Goal: Task Accomplishment & Management: Manage account settings

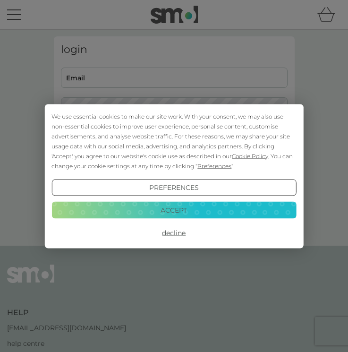
click at [200, 211] on button "Accept" at bounding box center [174, 210] width 245 height 17
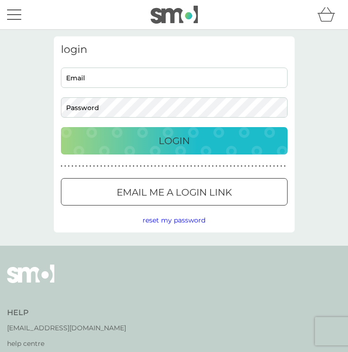
click at [173, 75] on input "Email" at bounding box center [174, 78] width 227 height 20
type input "[PERSON_NAME][EMAIL_ADDRESS][DOMAIN_NAME]"
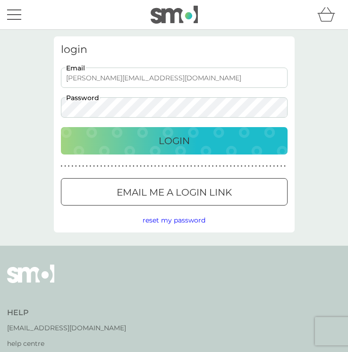
click at [61, 127] on button "Login" at bounding box center [174, 140] width 227 height 27
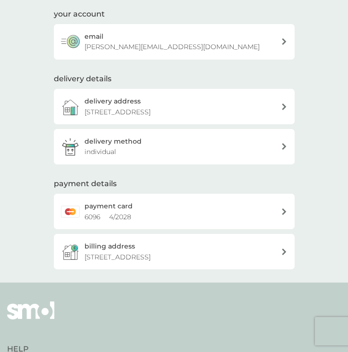
scroll to position [106, 0]
click at [173, 208] on div "payment card 6096 4 / 2028" at bounding box center [183, 210] width 197 height 21
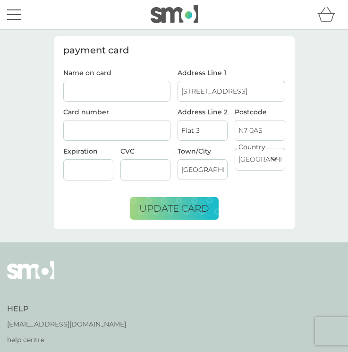
click at [140, 87] on input "Name on card" at bounding box center [117, 91] width 108 height 21
type input "[PERSON_NAME]"
click at [101, 164] on div at bounding box center [88, 169] width 50 height 21
click at [188, 212] on span "update card" at bounding box center [174, 208] width 70 height 11
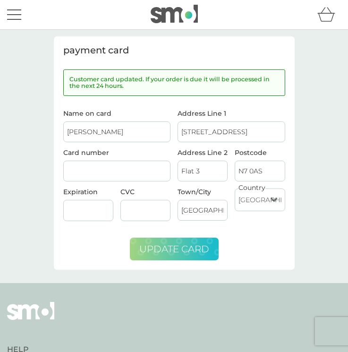
click at [16, 15] on button "menu" at bounding box center [14, 15] width 14 height 18
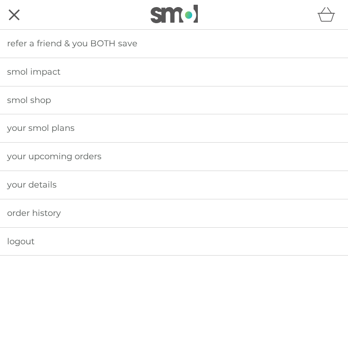
click at [46, 126] on span "your smol plans" at bounding box center [41, 128] width 68 height 10
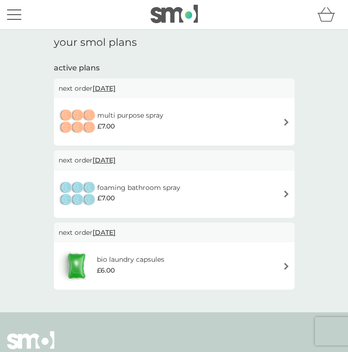
click at [112, 87] on span "[DATE]" at bounding box center [104, 88] width 23 height 18
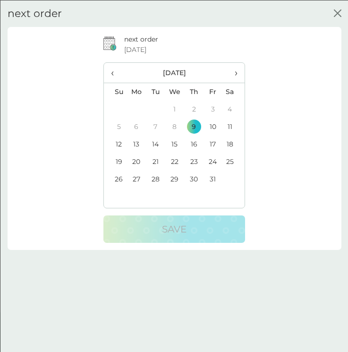
click at [236, 75] on span "›" at bounding box center [233, 72] width 8 height 20
click at [236, 74] on span "›" at bounding box center [233, 72] width 8 height 20
click at [173, 110] on td "3" at bounding box center [175, 108] width 20 height 17
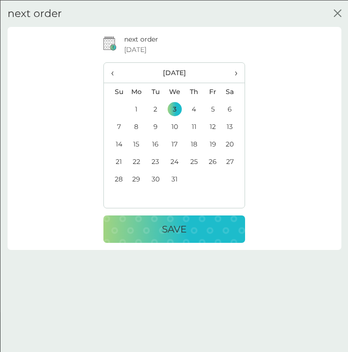
click at [181, 231] on p "Save" at bounding box center [174, 228] width 25 height 15
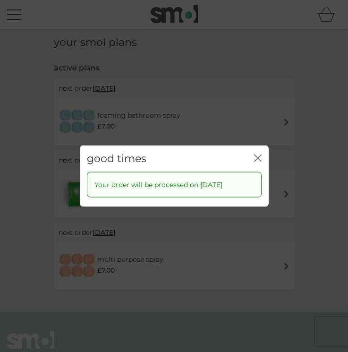
click at [257, 156] on icon "close" at bounding box center [258, 158] width 8 height 8
